Goal: Information Seeking & Learning: Learn about a topic

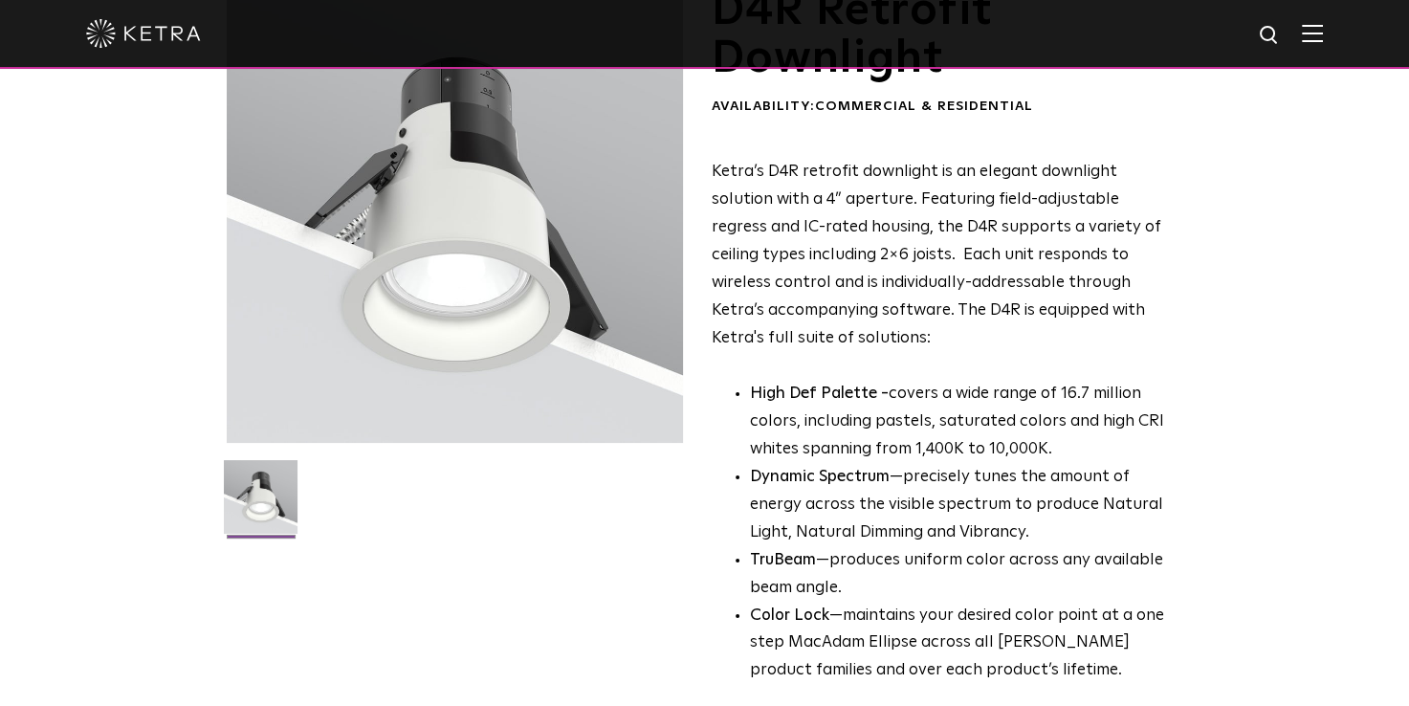
click at [150, 33] on img at bounding box center [143, 33] width 115 height 29
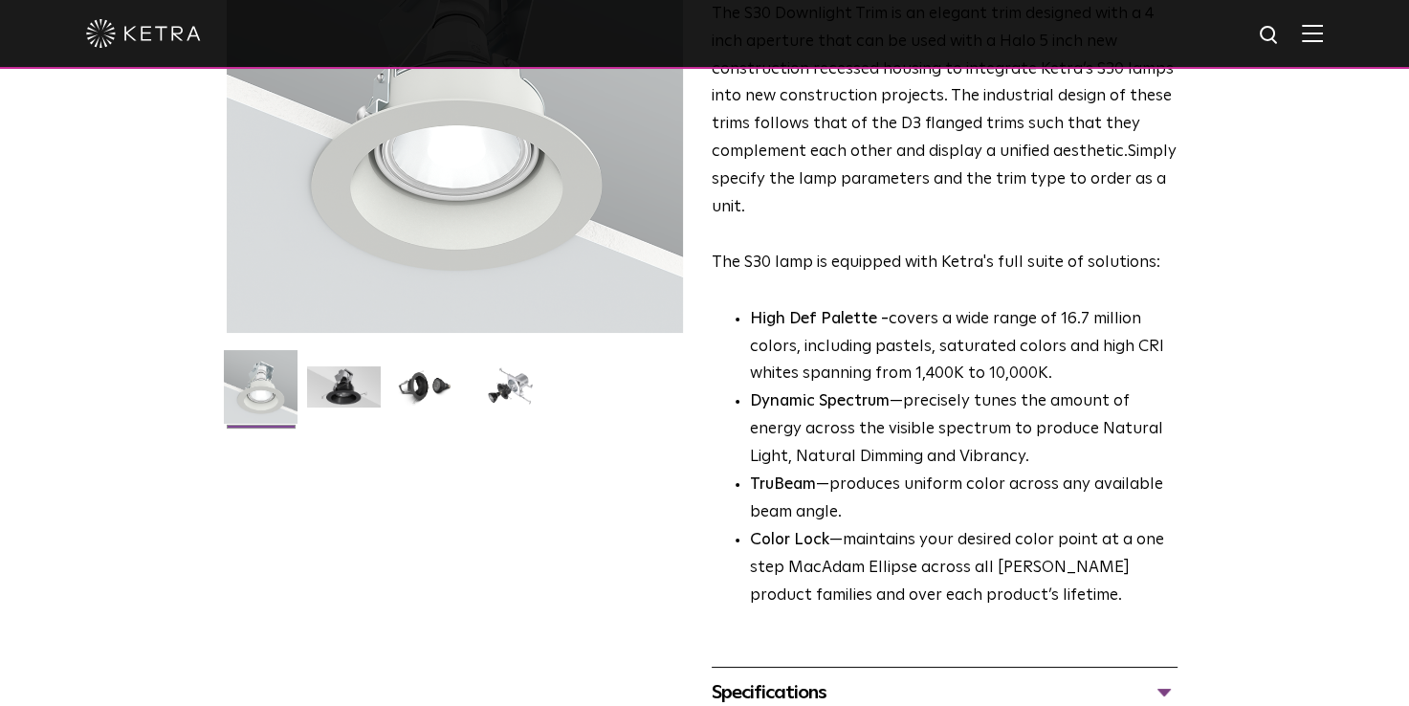
scroll to position [268, 0]
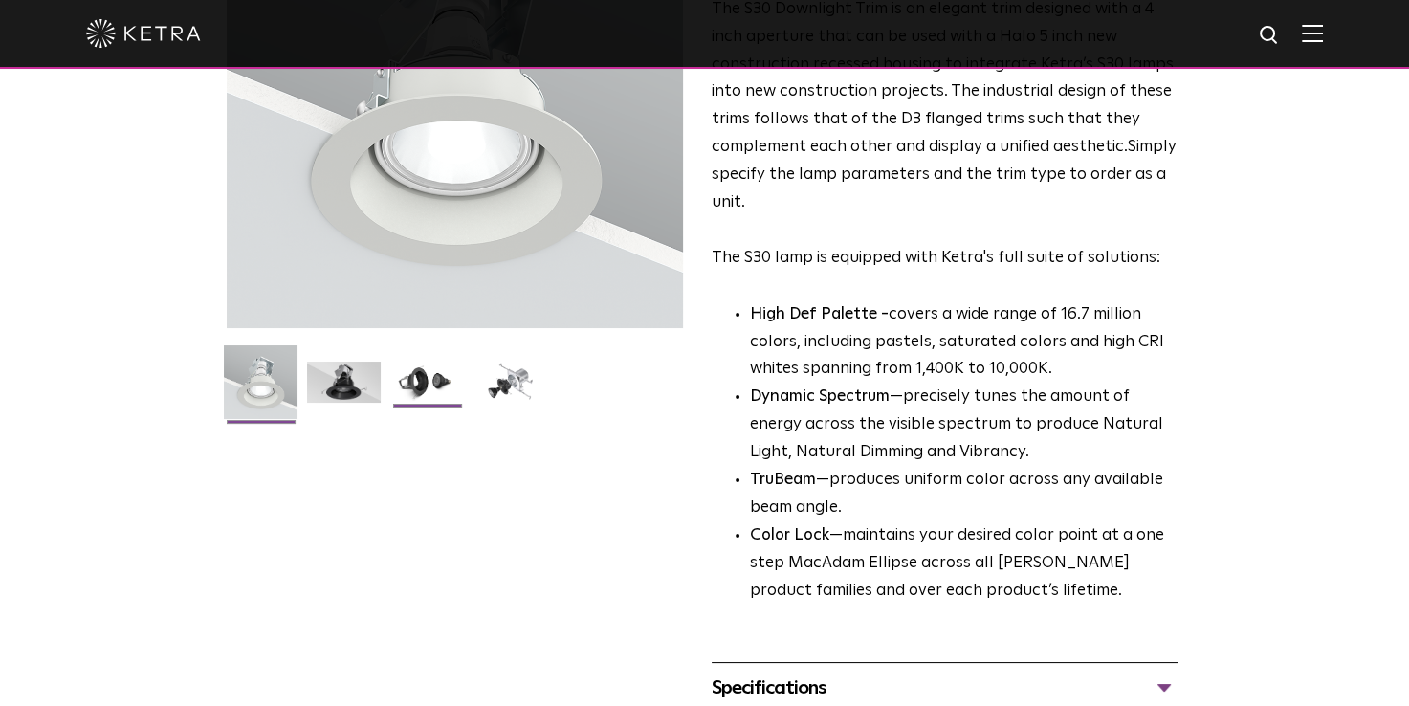
click at [418, 389] on img at bounding box center [427, 389] width 74 height 55
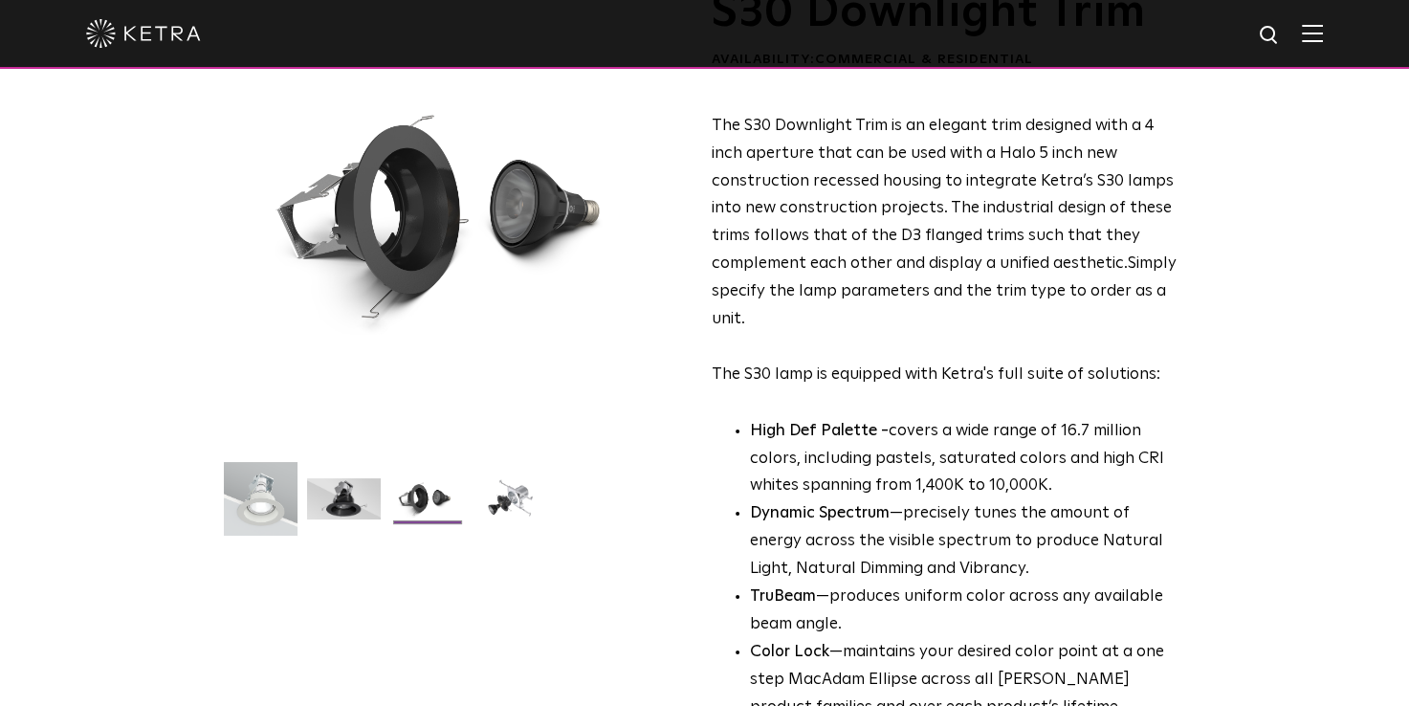
scroll to position [153, 0]
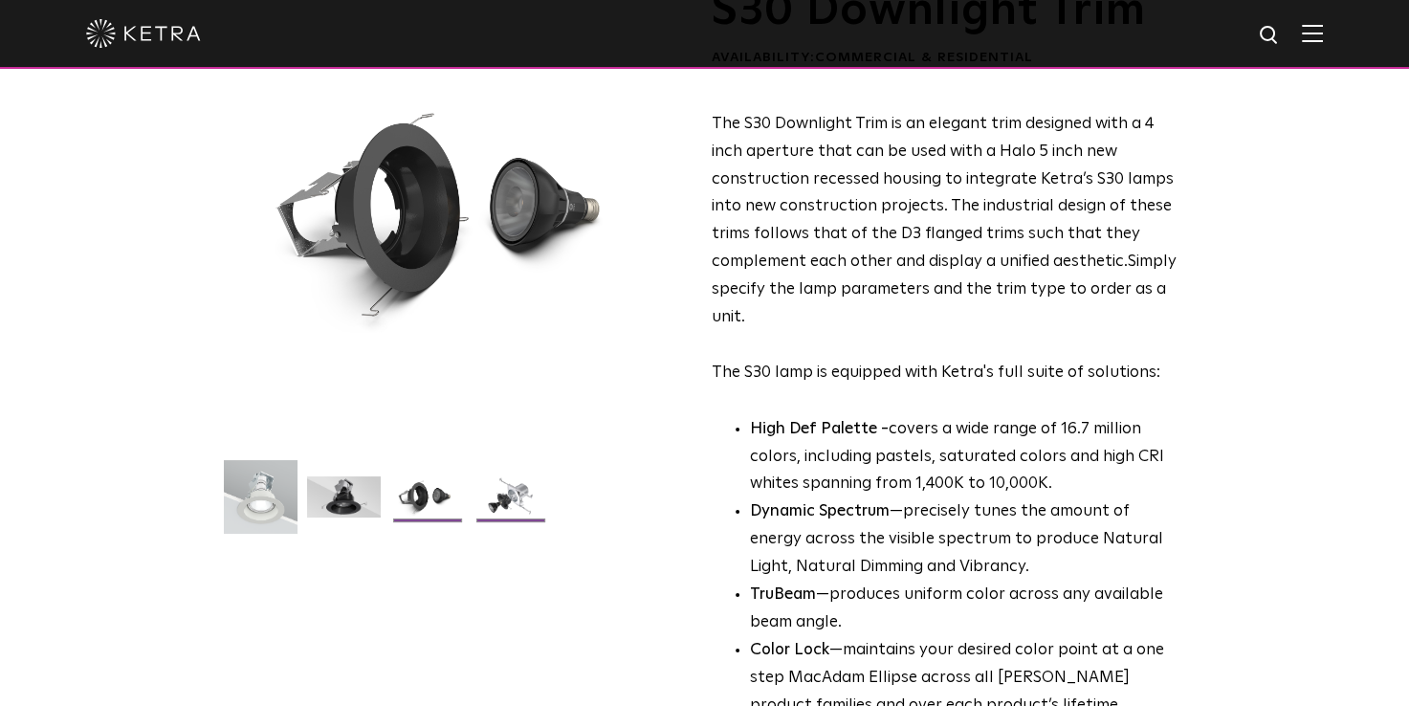
click at [504, 494] on img at bounding box center [511, 503] width 74 height 55
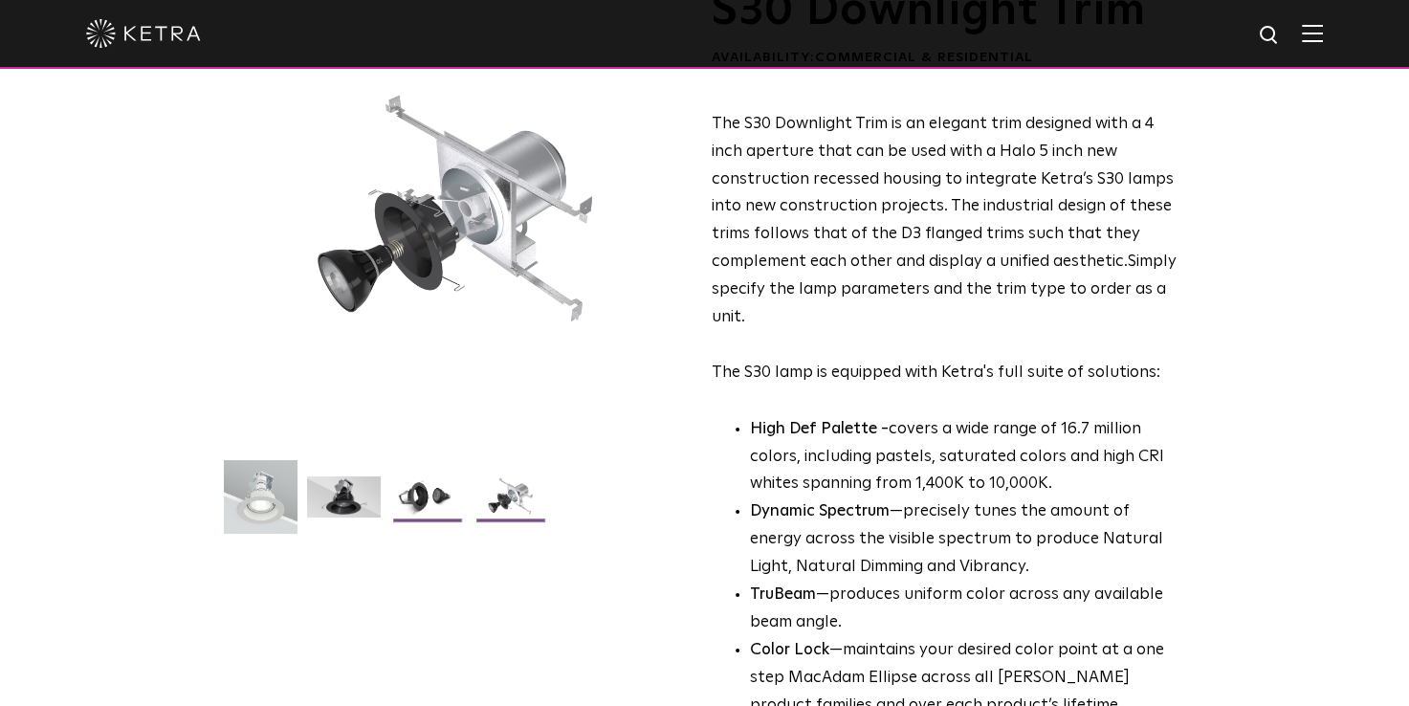
click at [406, 501] on img at bounding box center [427, 503] width 74 height 55
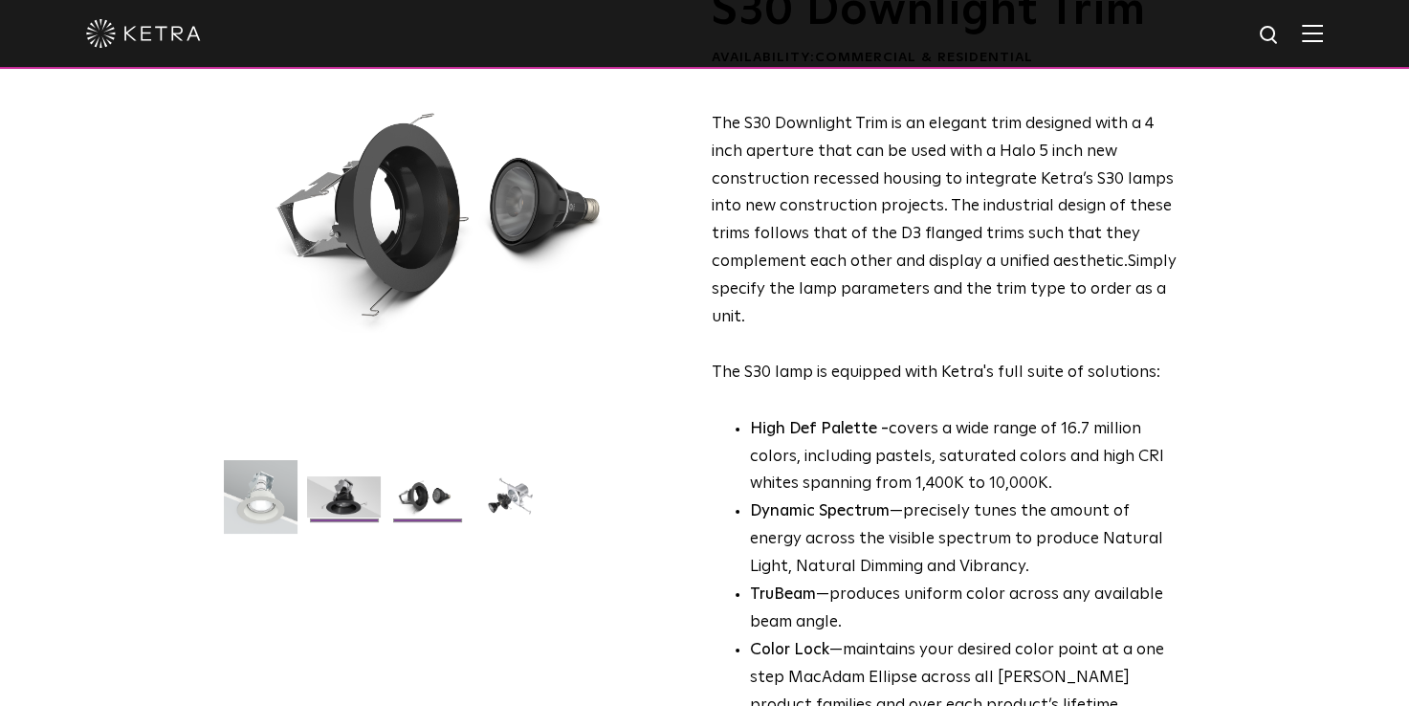
click at [358, 496] on img at bounding box center [344, 503] width 74 height 55
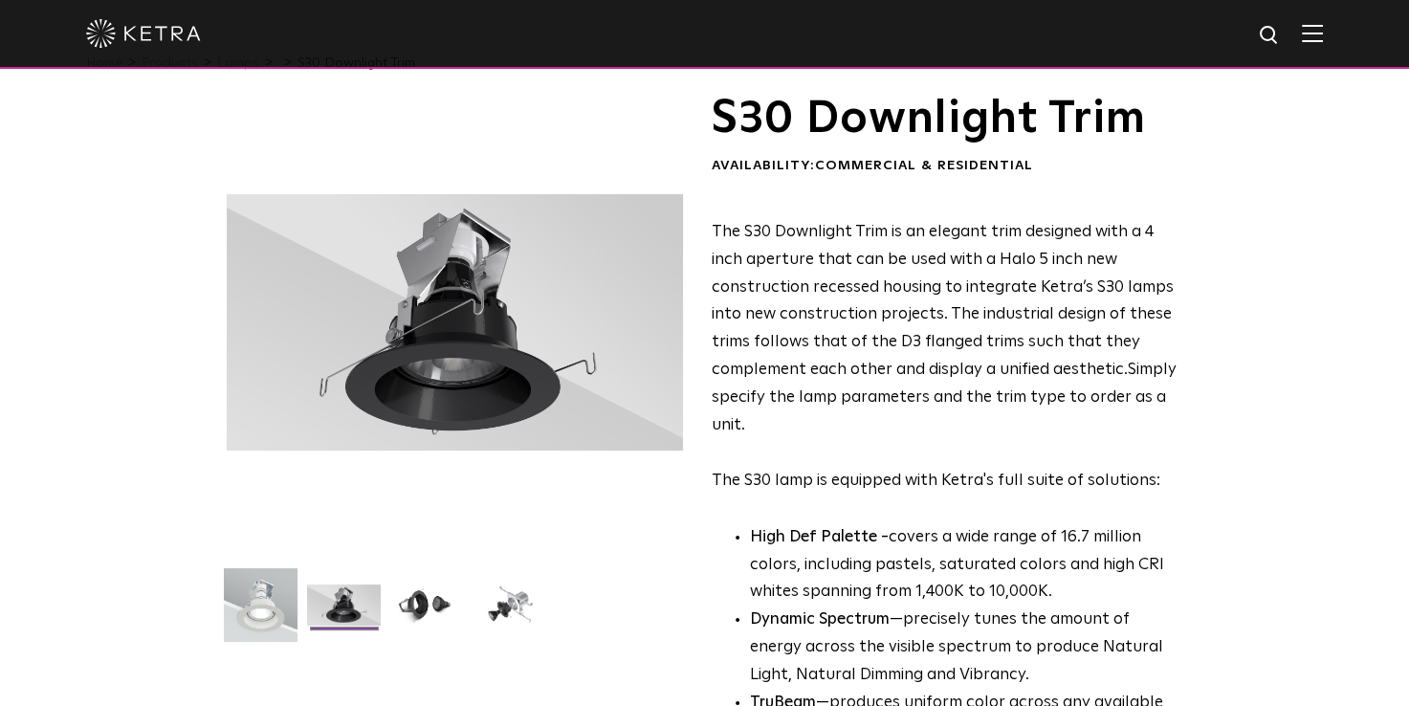
scroll to position [42, 0]
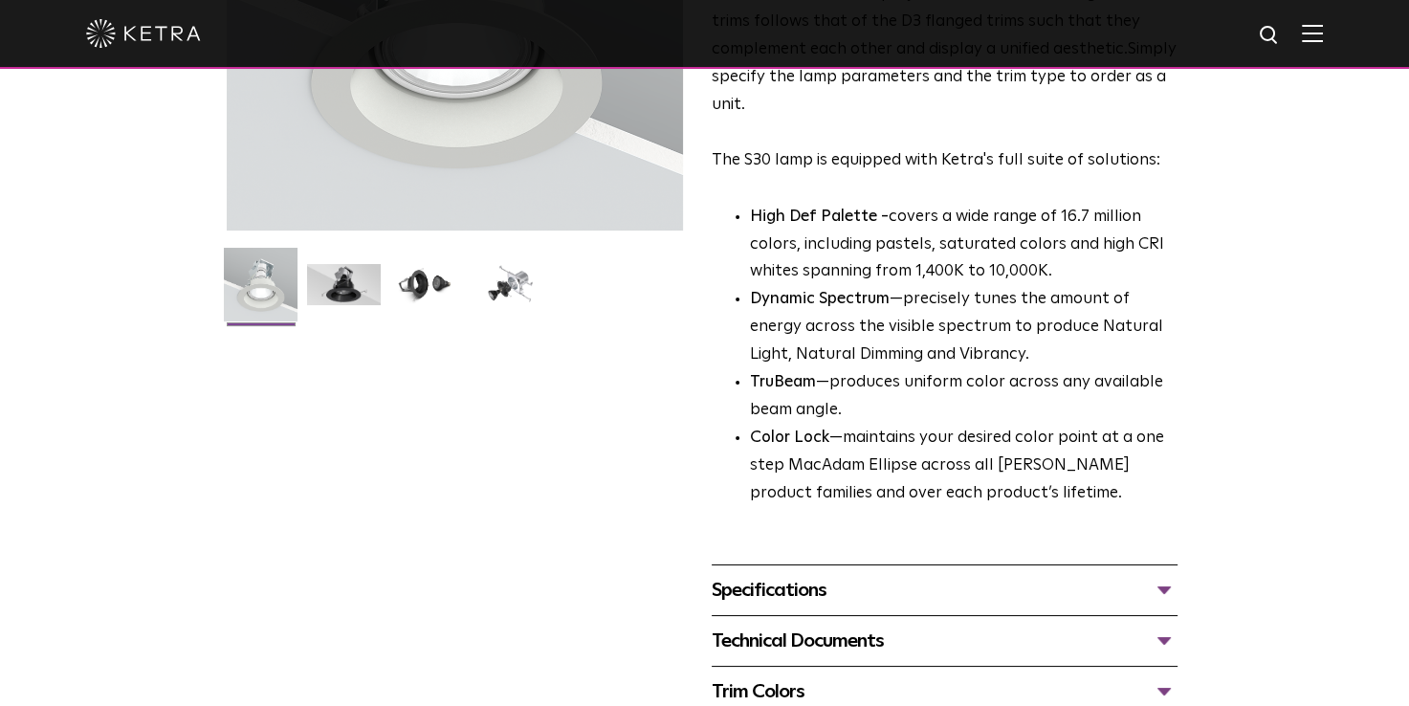
scroll to position [369, 0]
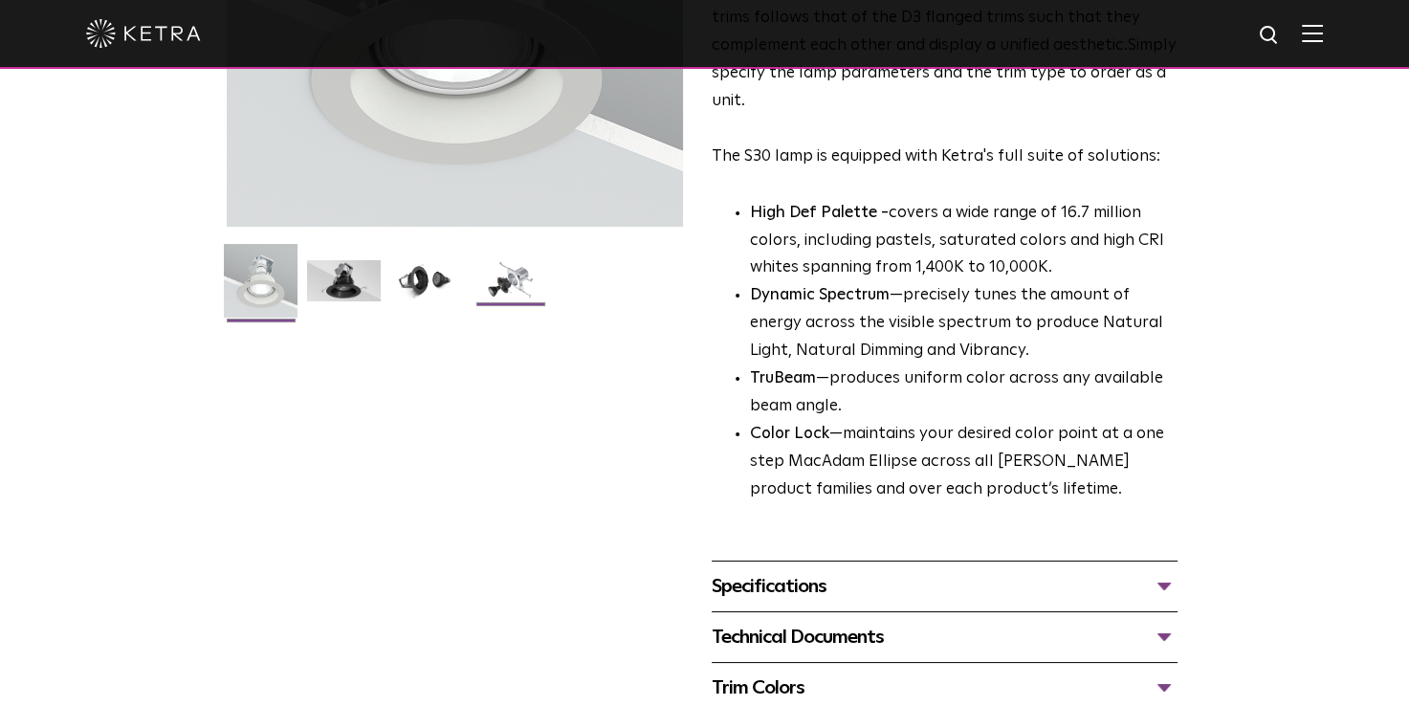
click at [501, 282] on img at bounding box center [511, 287] width 74 height 55
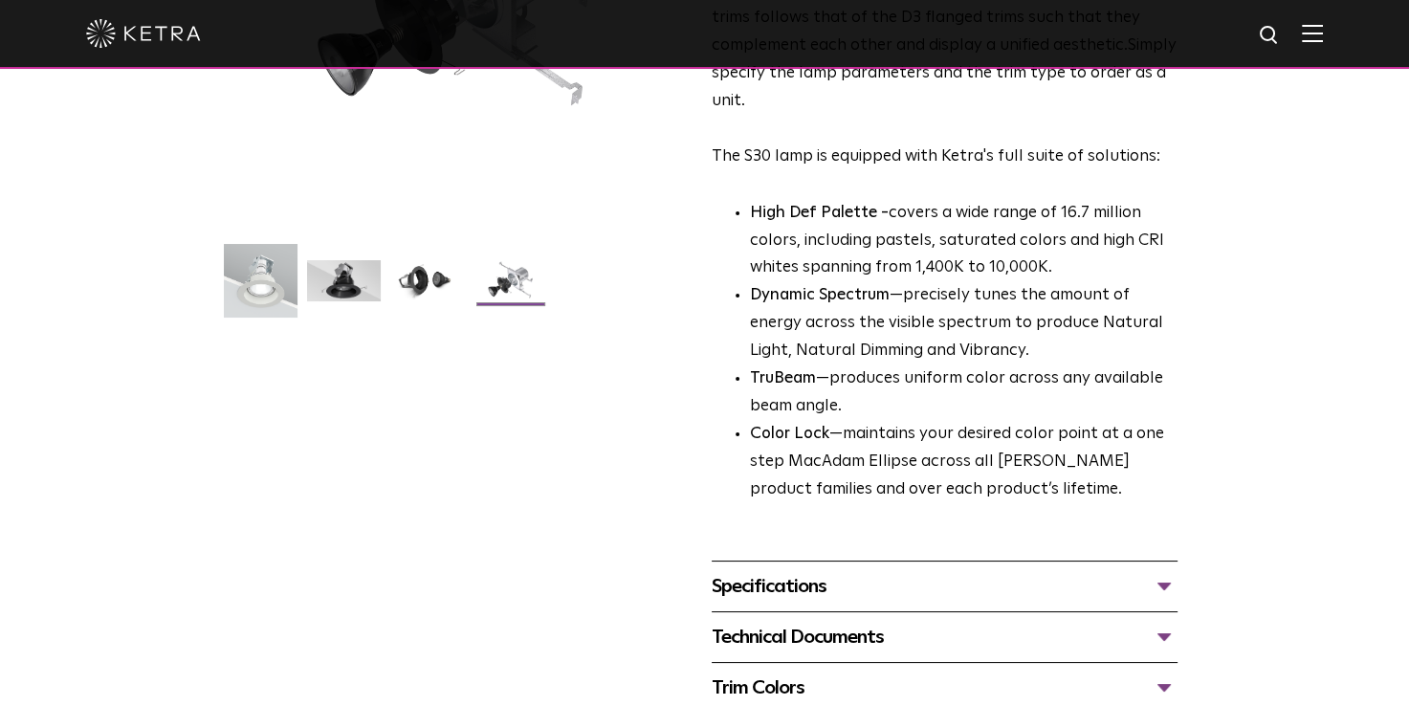
click at [1163, 579] on div "Specifications" at bounding box center [945, 586] width 466 height 31
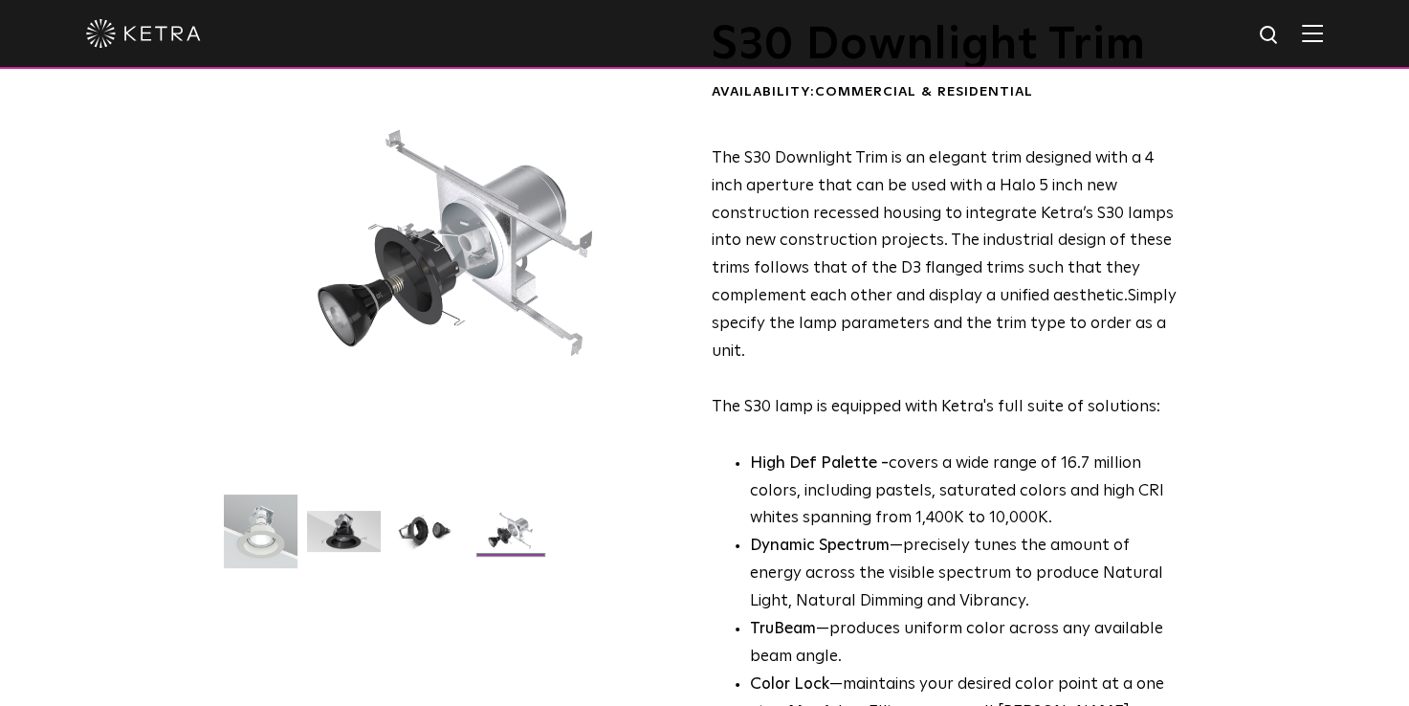
scroll to position [0, 0]
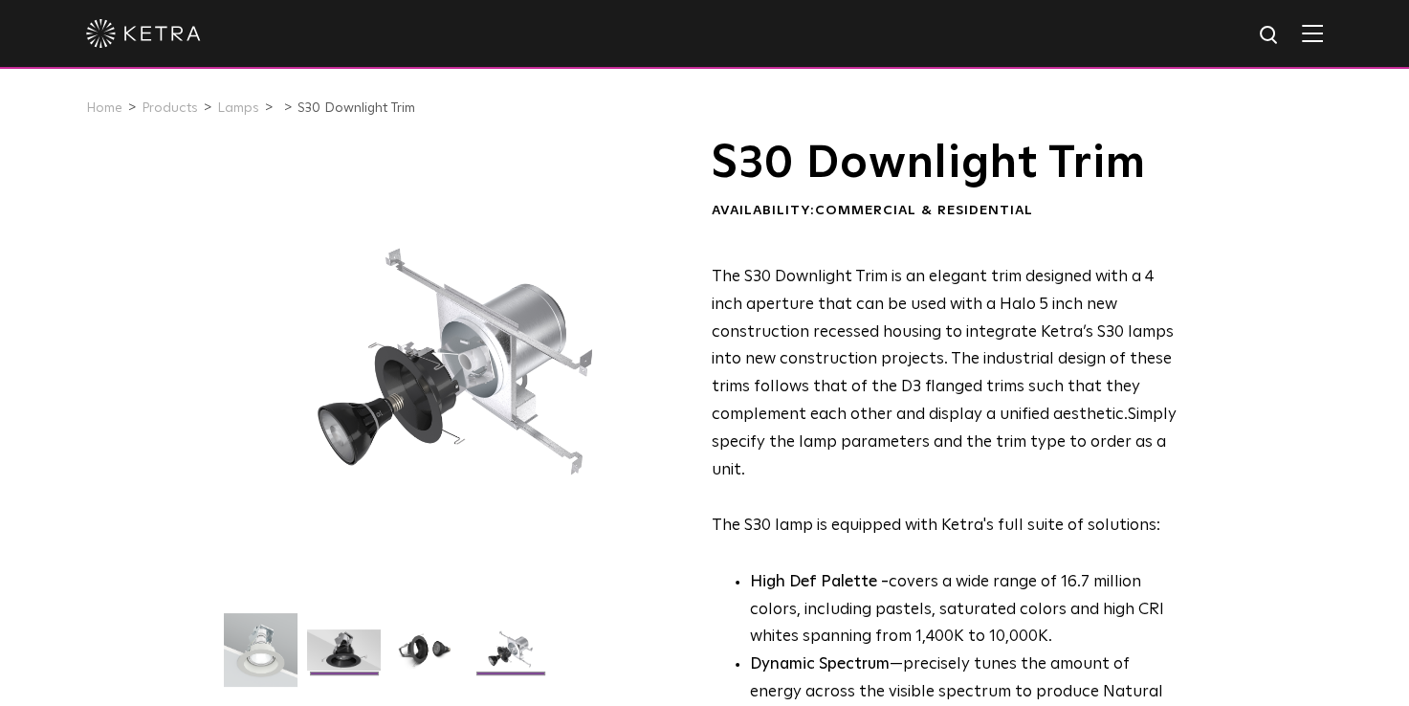
click at [350, 647] on img at bounding box center [344, 656] width 74 height 55
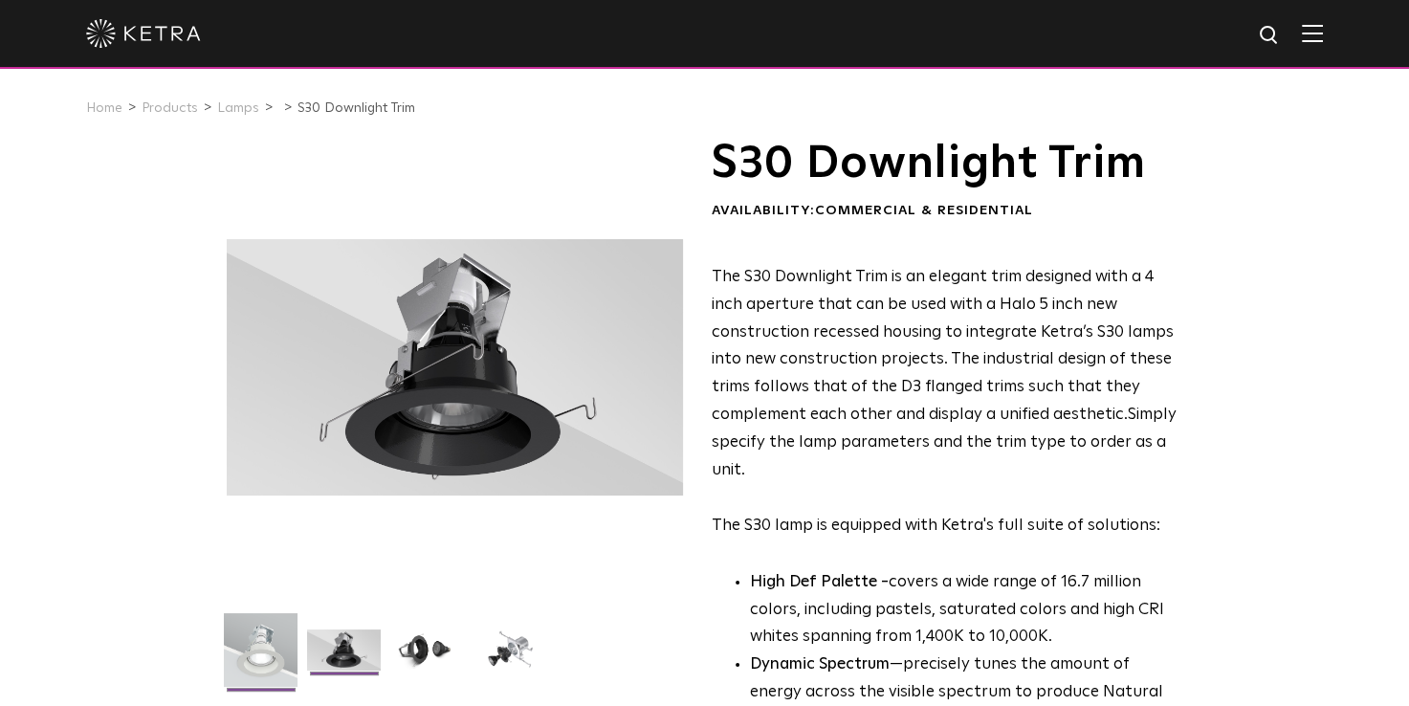
click at [262, 649] on img at bounding box center [261, 657] width 74 height 88
